Goal: Obtain resource: Download file/media

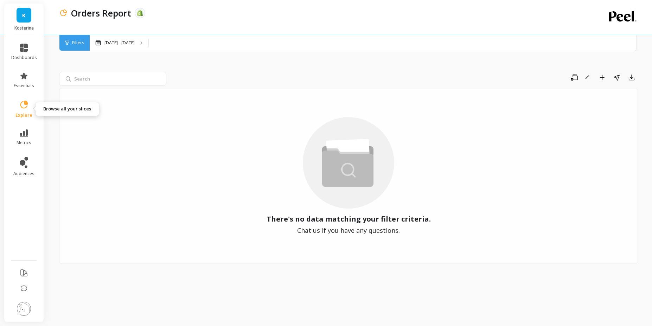
click at [26, 105] on icon at bounding box center [24, 105] width 10 height 10
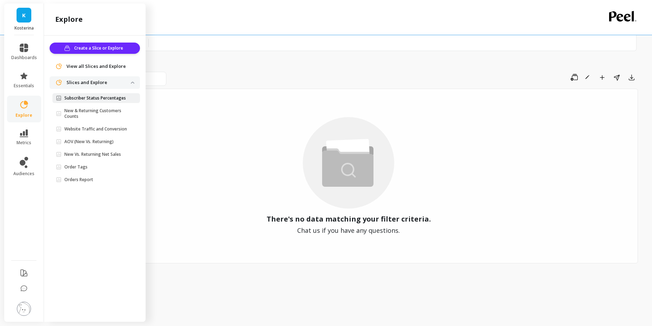
click at [81, 96] on p "Subscriber Status Percentages" at bounding box center [95, 98] width 62 height 6
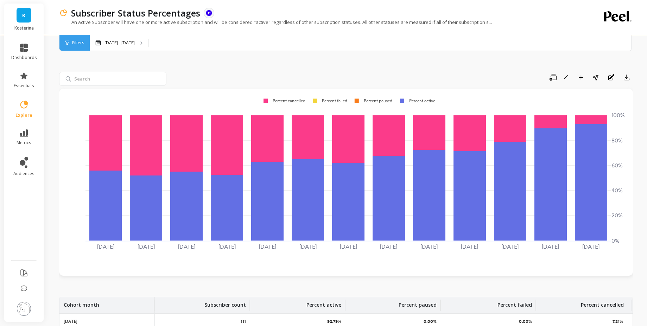
click at [26, 100] on li "explore" at bounding box center [24, 109] width 34 height 27
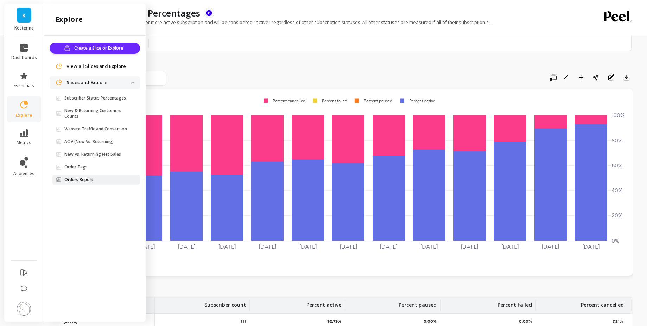
click at [91, 178] on p "Orders Report" at bounding box center [78, 180] width 29 height 6
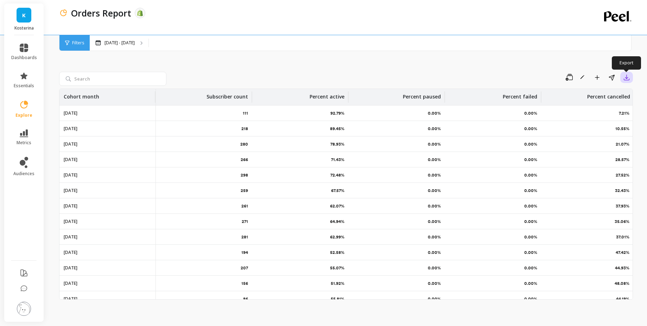
click at [621, 77] on button "button" at bounding box center [626, 77] width 13 height 11
click at [603, 98] on button "CSV" at bounding box center [601, 96] width 63 height 13
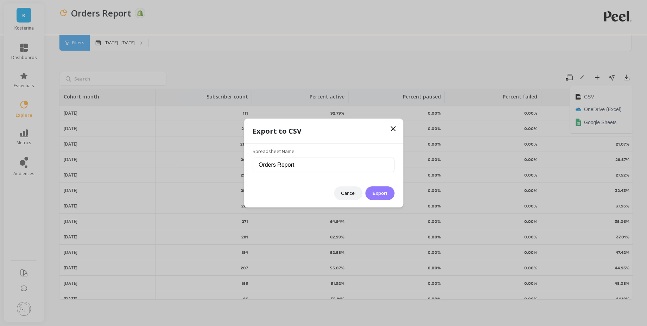
click at [383, 194] on button "Export" at bounding box center [379, 193] width 29 height 14
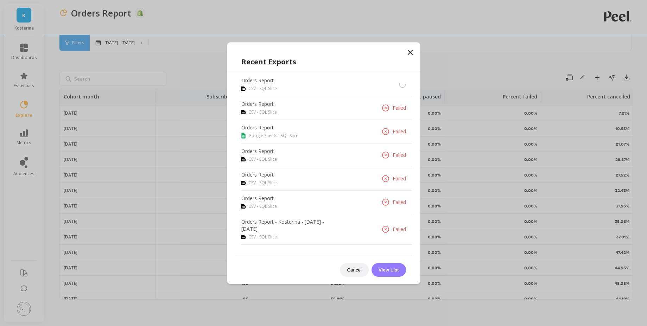
click at [387, 267] on button "View List" at bounding box center [388, 270] width 34 height 14
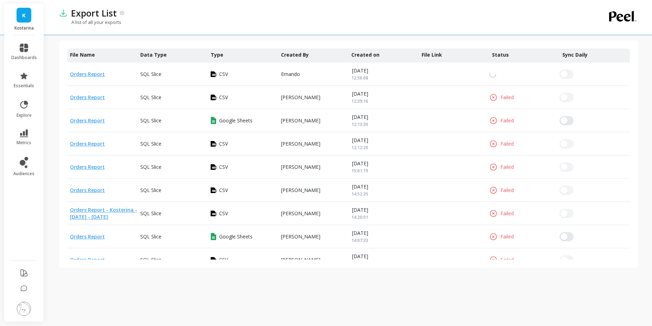
scroll to position [0, 5]
click at [88, 71] on link "Orders Report" at bounding box center [87, 74] width 35 height 7
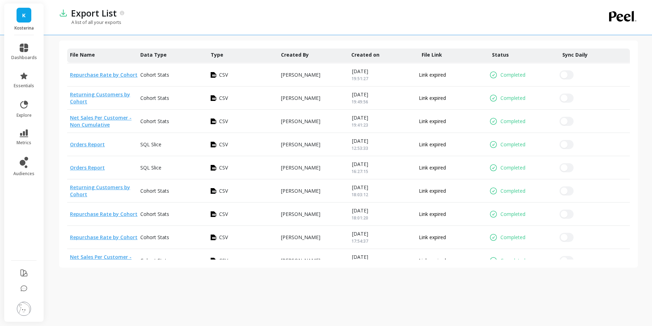
scroll to position [232, 0]
click at [224, 166] on p "CSV" at bounding box center [223, 167] width 9 height 7
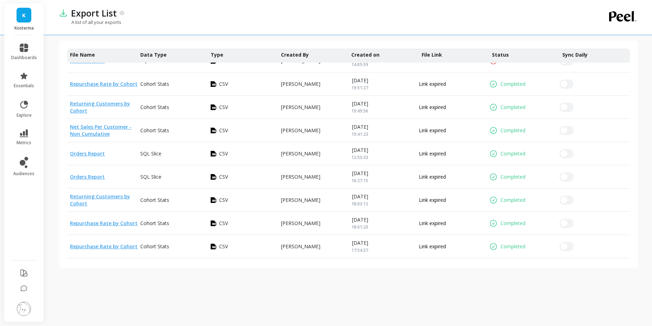
scroll to position [224, 0]
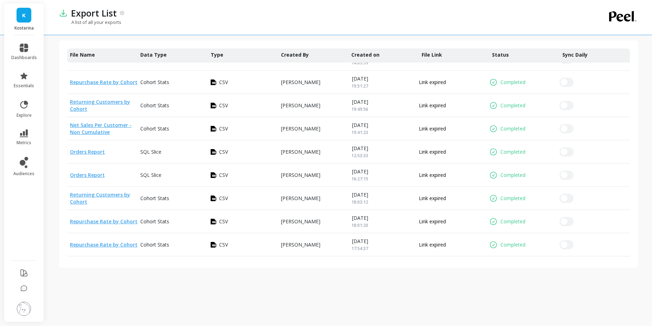
click at [434, 148] on p "Link expired" at bounding box center [432, 151] width 27 height 7
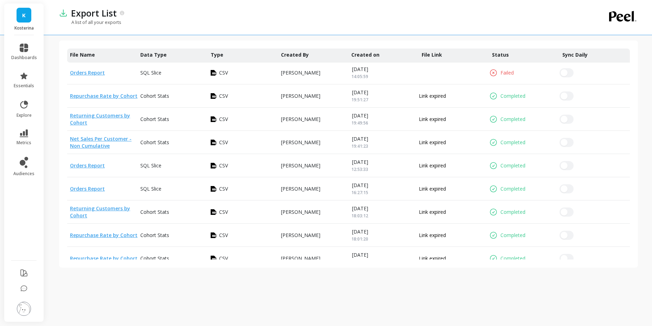
scroll to position [211, 0]
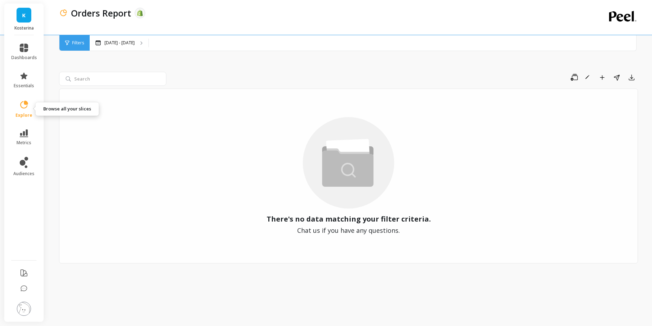
click at [27, 108] on icon at bounding box center [24, 105] width 10 height 10
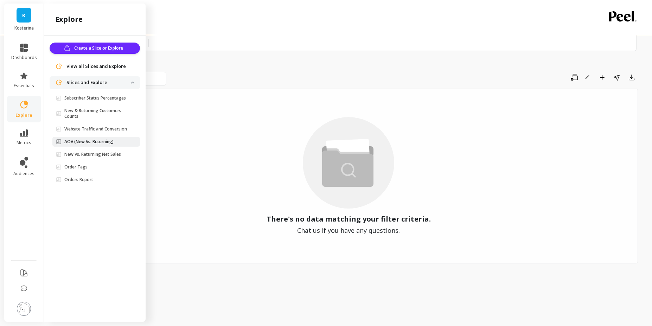
click at [93, 140] on p "AOV (New Vs. Returning)" at bounding box center [88, 142] width 49 height 6
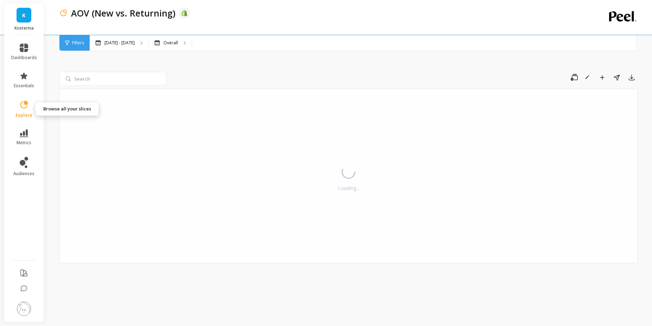
click at [28, 110] on link "explore" at bounding box center [24, 109] width 26 height 18
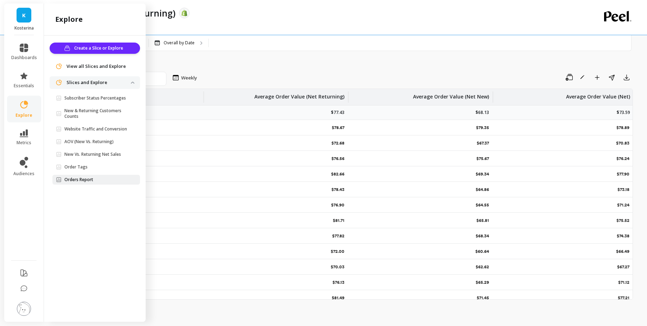
click at [78, 180] on p "Orders Report" at bounding box center [78, 180] width 29 height 6
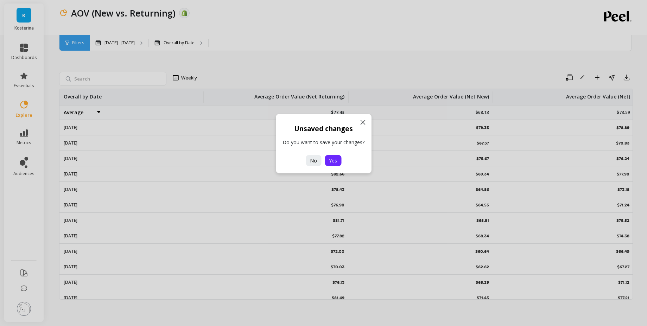
click at [338, 157] on button "Yes" at bounding box center [333, 160] width 17 height 11
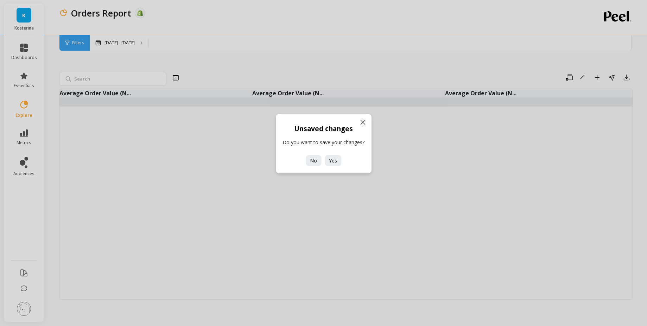
click at [361, 120] on icon at bounding box center [363, 122] width 4 height 4
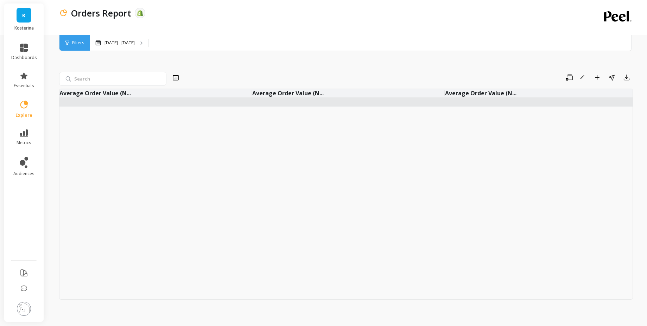
click at [199, 60] on div "Save Rename Add to Dashboard Share Export Average Order Value (N... Average Ord…" at bounding box center [346, 178] width 574 height 282
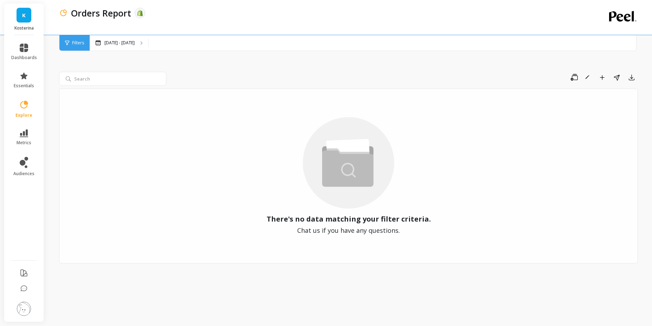
click at [16, 106] on link "explore" at bounding box center [24, 109] width 26 height 18
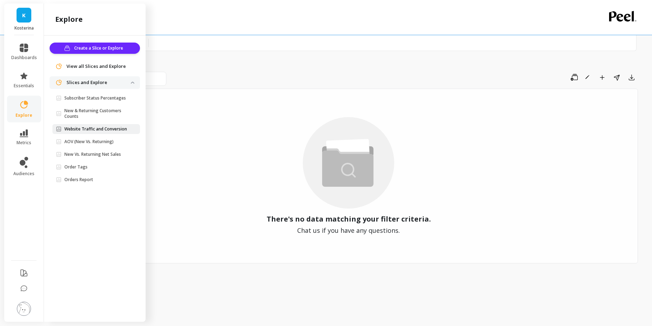
click at [89, 131] on p "Website Traffic and Conversion" at bounding box center [95, 129] width 63 height 6
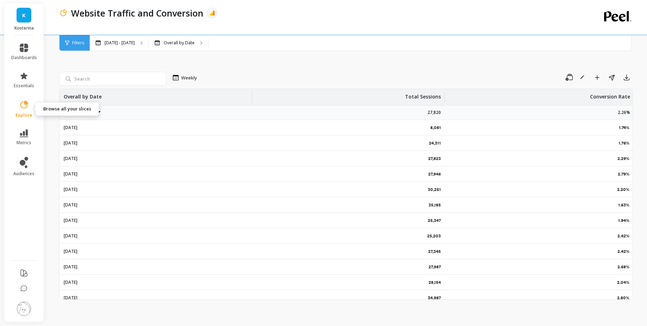
click at [25, 109] on icon at bounding box center [24, 105] width 10 height 10
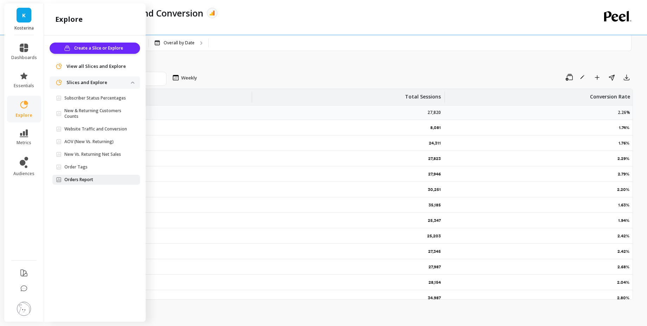
click at [96, 177] on span "Orders Report" at bounding box center [93, 180] width 75 height 6
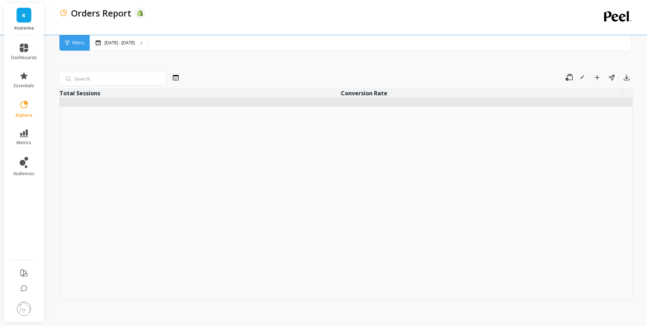
click at [198, 76] on div "Save Rename Add to Dashboard Share Export" at bounding box center [409, 77] width 447 height 11
